Goal: Information Seeking & Learning: Learn about a topic

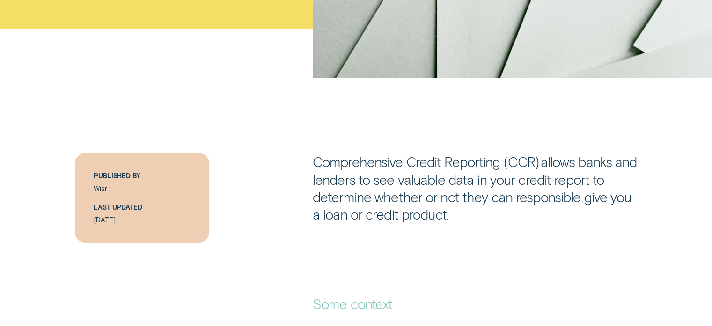
scroll to position [468, 0]
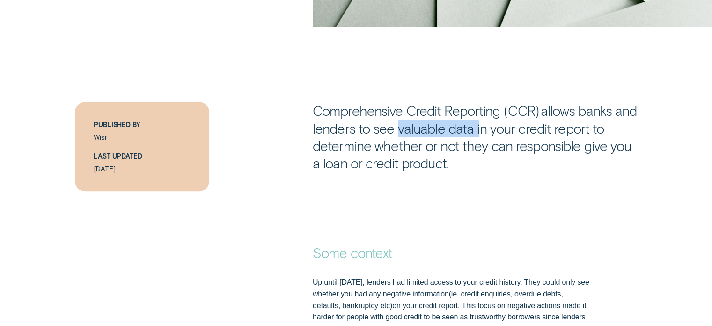
drag, startPoint x: 400, startPoint y: 133, endPoint x: 477, endPoint y: 127, distance: 77.9
click at [477, 127] on p "Comprehensive Credit Reporting (CCR)  allows banks and lenders to see valuable …" at bounding box center [475, 137] width 325 height 70
drag, startPoint x: 495, startPoint y: 131, endPoint x: 502, endPoint y: 130, distance: 7.5
click at [495, 130] on p "Comprehensive Credit Reporting (CCR)  allows banks and lenders to see valuable …" at bounding box center [475, 137] width 325 height 70
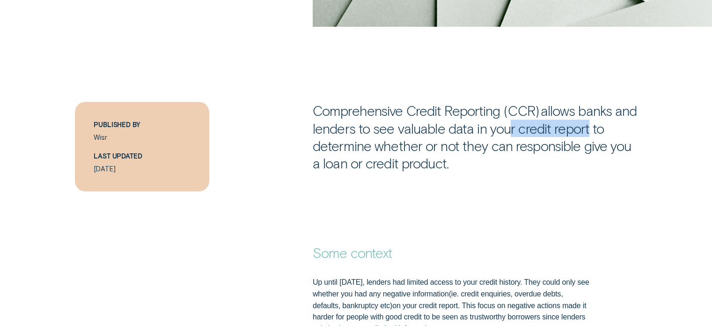
drag, startPoint x: 506, startPoint y: 130, endPoint x: 588, endPoint y: 129, distance: 82.5
click at [588, 129] on p "Comprehensive Credit Reporting (CCR)  allows banks and lenders to see valuable …" at bounding box center [475, 137] width 325 height 70
click at [600, 129] on p "Comprehensive Credit Reporting (CCR)  allows banks and lenders to see valuable …" at bounding box center [475, 137] width 325 height 70
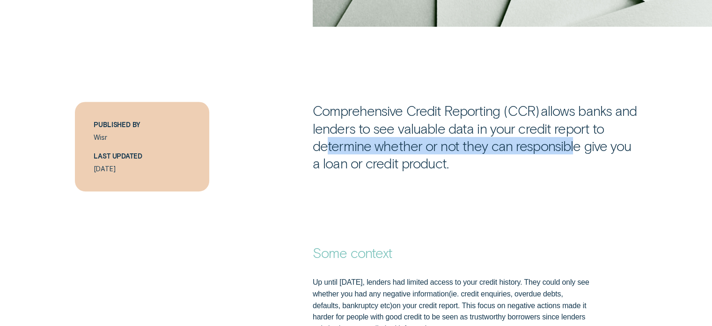
drag, startPoint x: 343, startPoint y: 146, endPoint x: 578, endPoint y: 144, distance: 235.6
click at [577, 144] on p "Comprehensive Credit Reporting (CCR)  allows banks and lenders to see valuable …" at bounding box center [475, 137] width 325 height 70
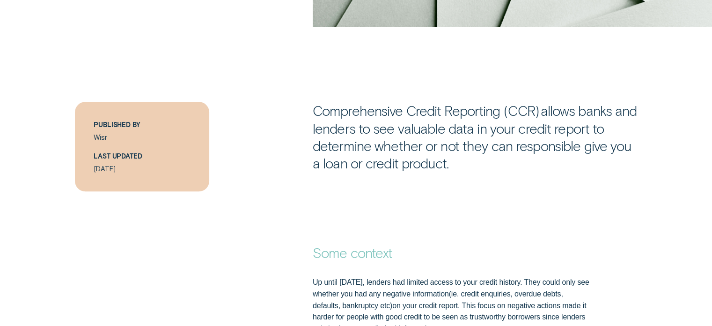
click at [598, 144] on p "Comprehensive Credit Reporting (CCR)  allows banks and lenders to see valuable …" at bounding box center [475, 137] width 325 height 70
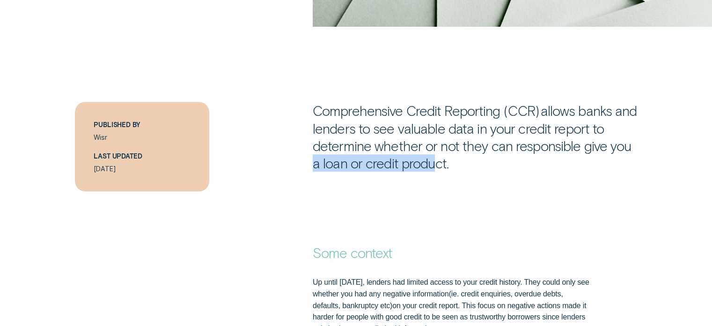
drag, startPoint x: 315, startPoint y: 166, endPoint x: 438, endPoint y: 165, distance: 123.7
click at [438, 165] on p "Comprehensive Credit Reporting (CCR)  allows banks and lenders to see valuable …" at bounding box center [475, 137] width 325 height 70
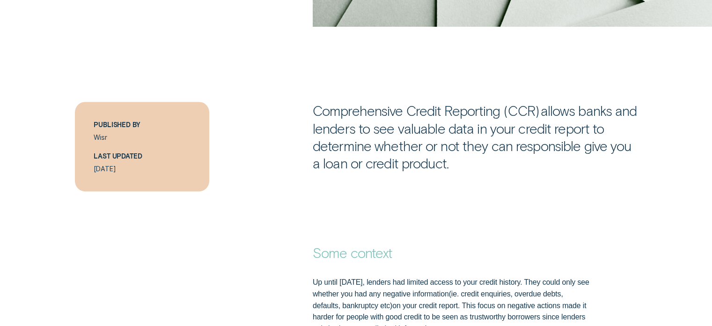
click at [457, 164] on p "Comprehensive Credit Reporting (CCR)  allows banks and lenders to see valuable …" at bounding box center [475, 137] width 325 height 70
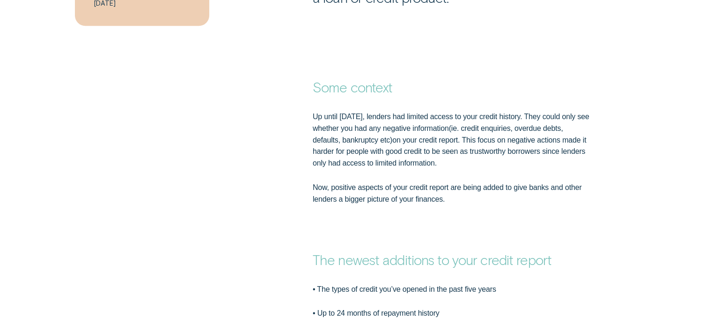
scroll to position [656, 0]
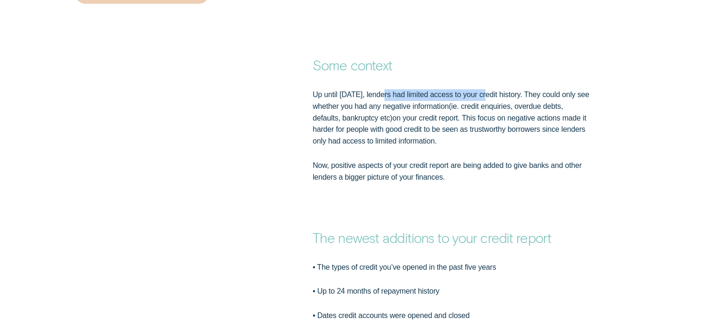
drag, startPoint x: 392, startPoint y: 96, endPoint x: 485, endPoint y: 98, distance: 93.7
click at [485, 98] on p "Up until [DATE], lenders had limited access to your credit history. They could …" at bounding box center [451, 118] width 277 height 58
click at [502, 98] on p "Up until [DATE], lenders had limited access to your credit history. They could …" at bounding box center [451, 118] width 277 height 58
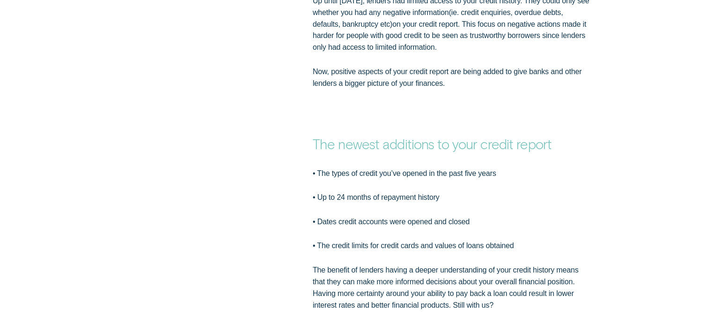
scroll to position [796, 0]
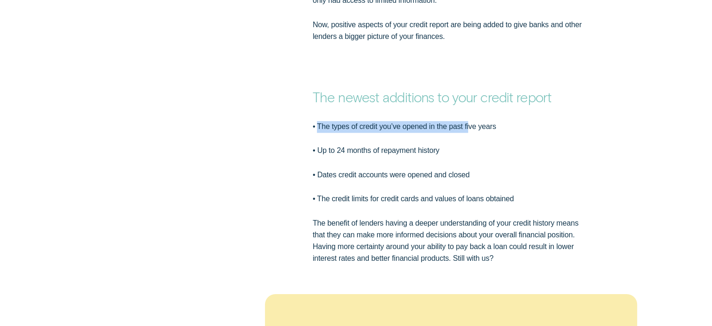
drag, startPoint x: 318, startPoint y: 127, endPoint x: 469, endPoint y: 128, distance: 151.8
click at [469, 128] on p "• The types of credit you’ve opened in the past five years" at bounding box center [451, 127] width 277 height 12
click at [474, 128] on p "• The types of credit you’ve opened in the past five years" at bounding box center [451, 127] width 277 height 12
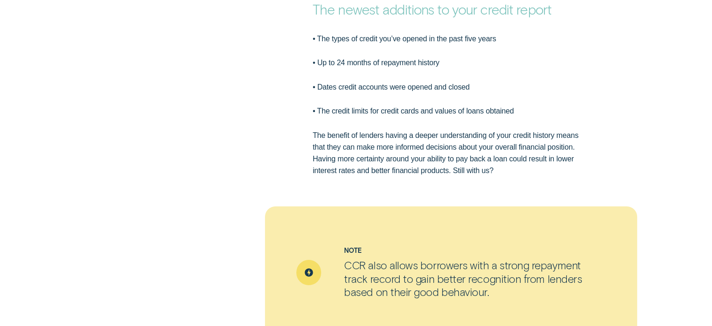
scroll to position [890, 0]
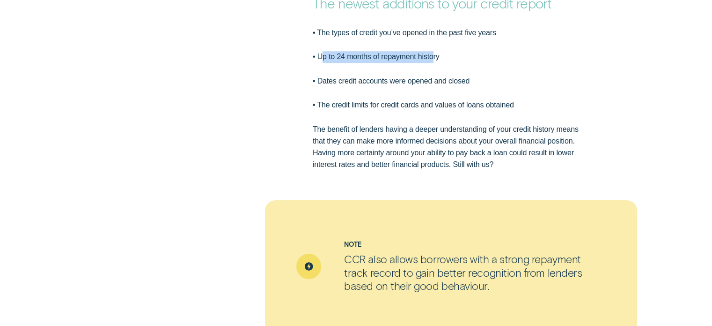
drag, startPoint x: 320, startPoint y: 55, endPoint x: 432, endPoint y: 57, distance: 111.5
click at [432, 57] on p "• Up to 24 months of repayment history" at bounding box center [451, 57] width 277 height 12
click at [456, 58] on p "• Up to 24 months of repayment history" at bounding box center [451, 57] width 277 height 12
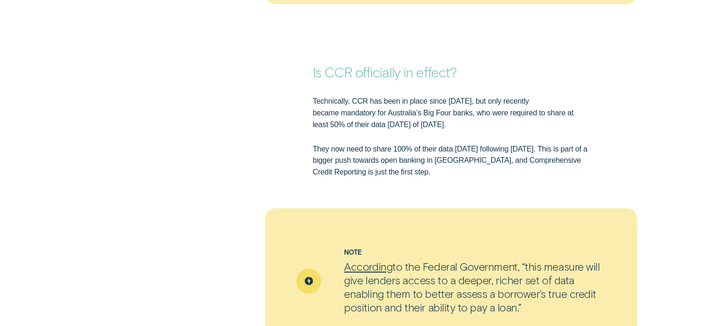
scroll to position [1265, 0]
